Goal: Task Accomplishment & Management: Use online tool/utility

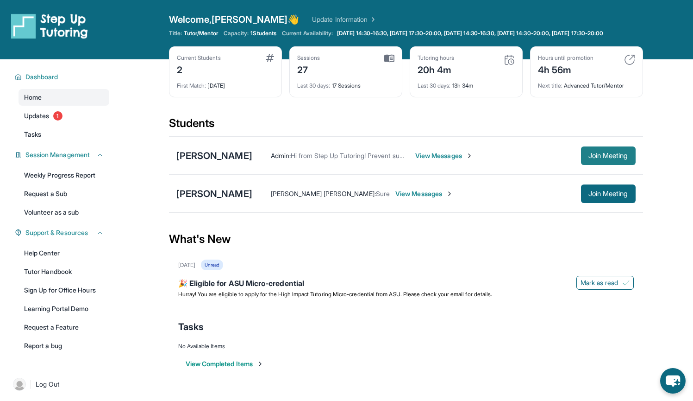
click at [610, 158] on button "Join Meeting" at bounding box center [608, 155] width 55 height 19
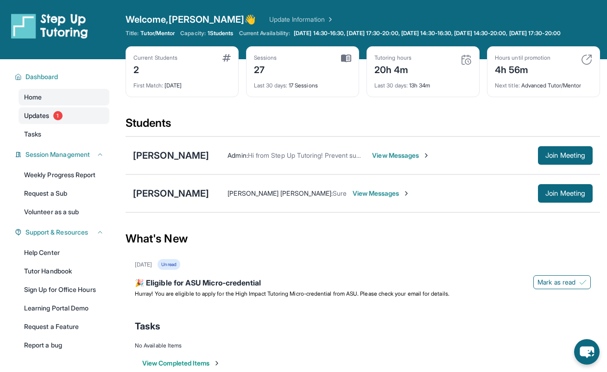
click at [34, 120] on span "Updates" at bounding box center [36, 115] width 25 height 9
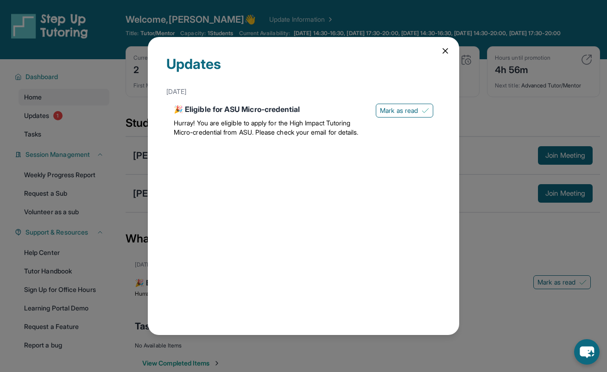
click at [445, 49] on icon at bounding box center [444, 50] width 9 height 9
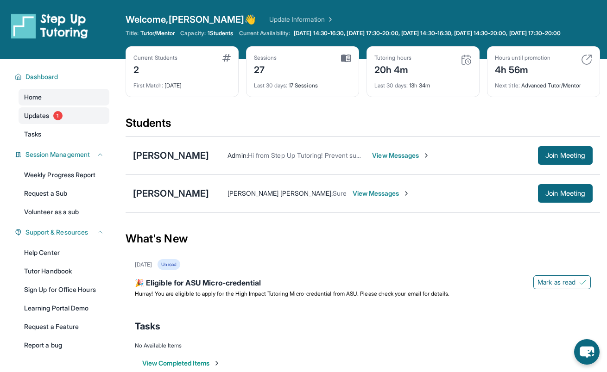
click at [69, 124] on link "Updates 1" at bounding box center [64, 115] width 91 height 17
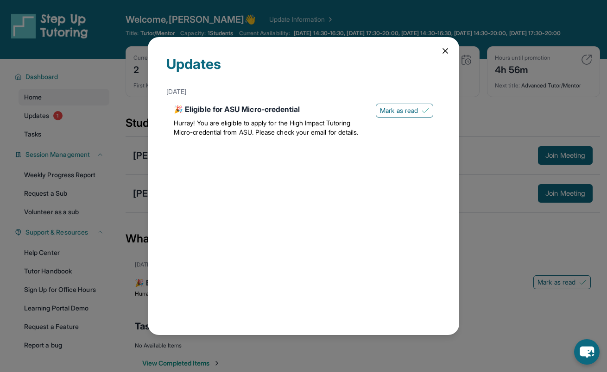
click at [448, 49] on icon at bounding box center [444, 50] width 9 height 9
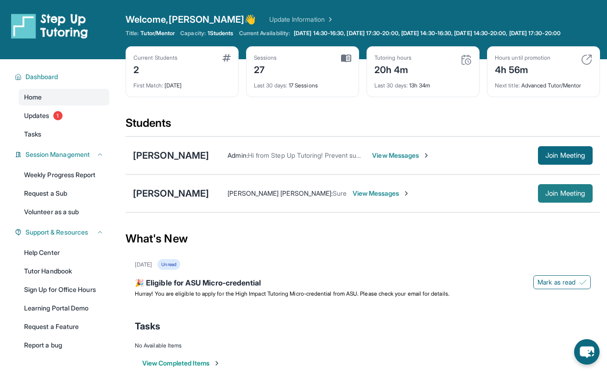
click at [561, 203] on button "Join Meeting" at bounding box center [565, 193] width 55 height 19
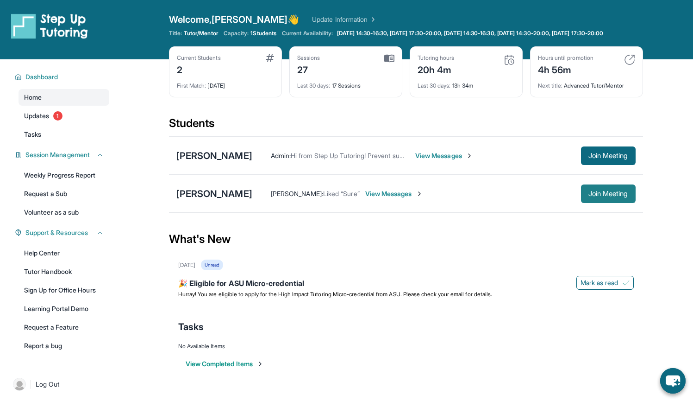
click at [597, 203] on button "Join Meeting" at bounding box center [608, 193] width 55 height 19
